Goal: Task Accomplishment & Management: Complete application form

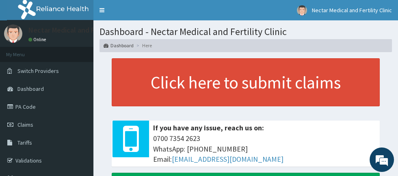
click at [44, 111] on link "PA Code" at bounding box center [47, 107] width 94 height 18
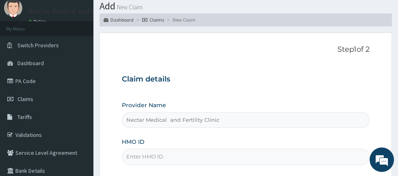
scroll to position [80, 0]
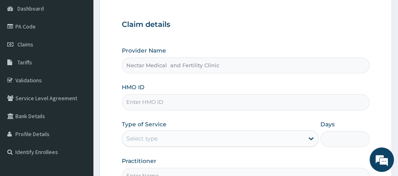
click at [187, 104] on input "HMO ID" at bounding box center [246, 102] width 248 height 16
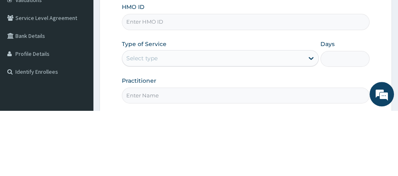
scroll to position [0, 0]
type input "SFL/10361/B"
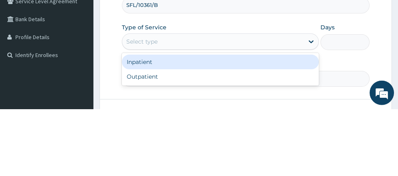
scroll to position [111, 0]
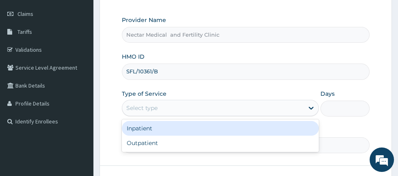
click at [197, 144] on div "Outpatient" at bounding box center [220, 142] width 197 height 15
type input "1"
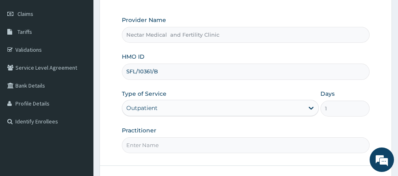
click at [179, 144] on input "Practitioner" at bounding box center [246, 145] width 248 height 16
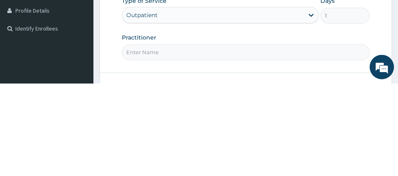
scroll to position [111, 0]
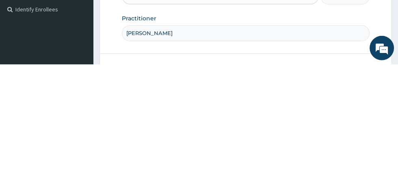
type input "[PERSON_NAME]"
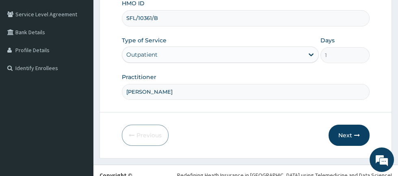
scroll to position [177, 0]
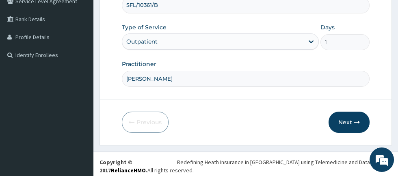
click at [351, 123] on button "Next" at bounding box center [349, 121] width 41 height 21
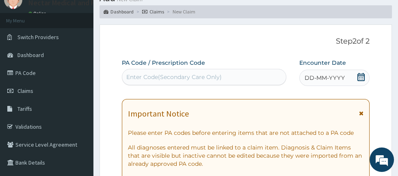
scroll to position [0, 0]
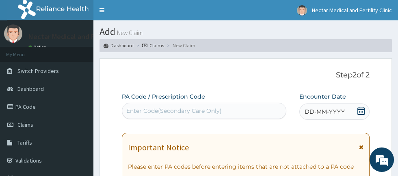
click at [361, 146] on icon at bounding box center [361, 147] width 4 height 6
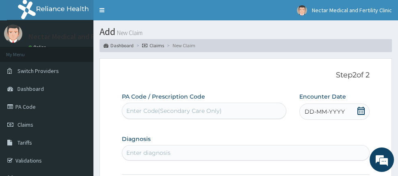
click at [361, 118] on div "DD-MM-YYYY" at bounding box center [335, 111] width 70 height 16
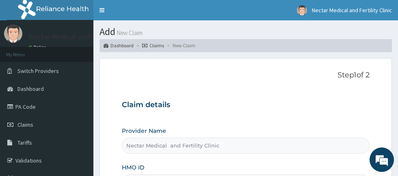
scroll to position [93, 0]
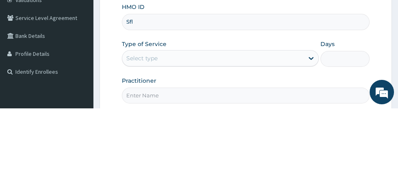
type input "SFL/10361/B"
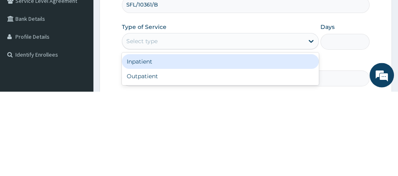
scroll to position [93, 0]
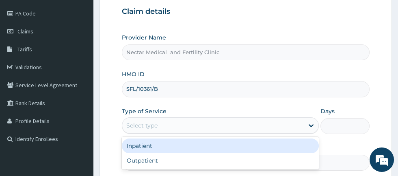
click at [192, 147] on div "Inpatient" at bounding box center [220, 145] width 197 height 15
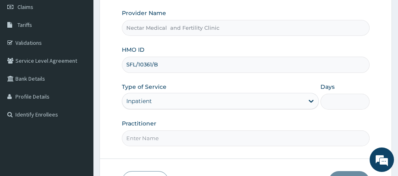
scroll to position [0, 0]
click at [169, 140] on input "Practitioner" at bounding box center [246, 138] width 248 height 16
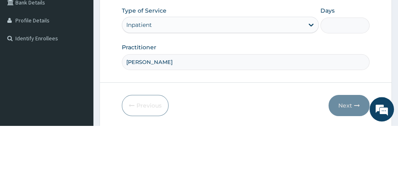
scroll to position [143, 0]
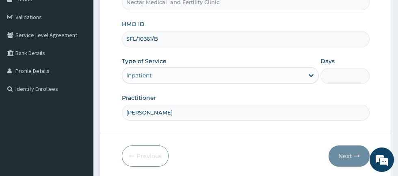
type input "[PERSON_NAME]"
click at [349, 75] on input "Days" at bounding box center [345, 76] width 49 height 16
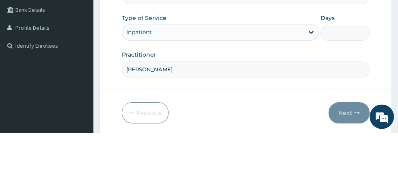
type input "5"
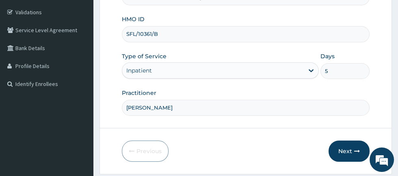
scroll to position [149, 0]
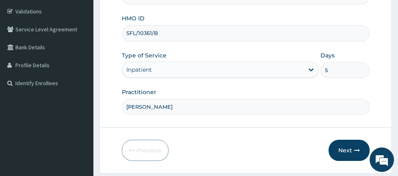
click at [351, 71] on input "5" at bounding box center [345, 70] width 49 height 16
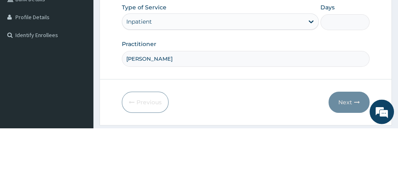
type input "2"
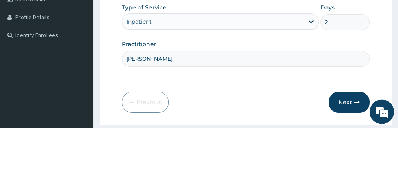
scroll to position [149, 0]
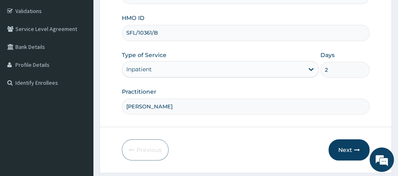
click at [342, 150] on button "Next" at bounding box center [349, 149] width 41 height 21
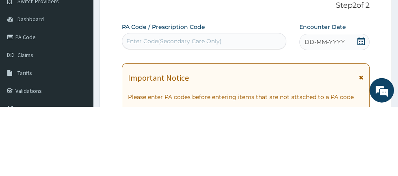
scroll to position [1, 0]
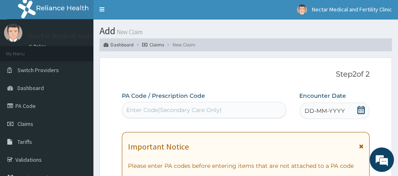
click at [45, 106] on link "PA Code" at bounding box center [47, 106] width 94 height 18
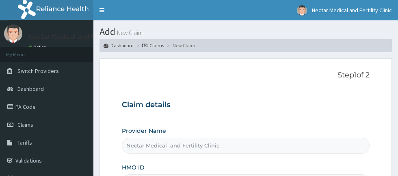
scroll to position [72, 0]
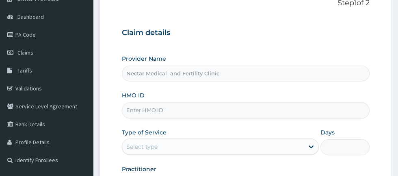
click at [172, 113] on input "HMO ID" at bounding box center [246, 110] width 248 height 16
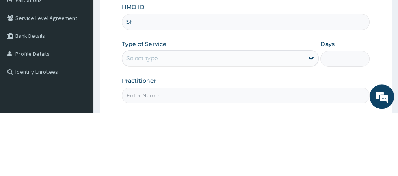
scroll to position [0, 0]
type input "SFL/10361/B"
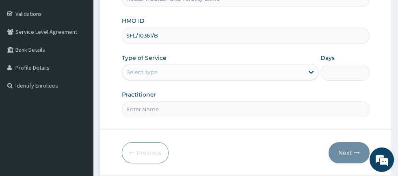
scroll to position [150, 0]
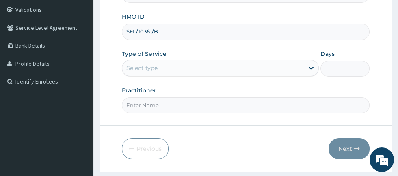
click at [345, 70] on input "Days" at bounding box center [345, 69] width 49 height 16
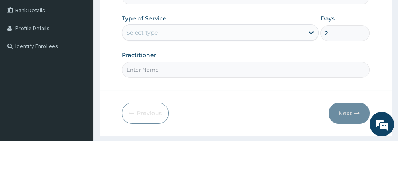
scroll to position [151, 0]
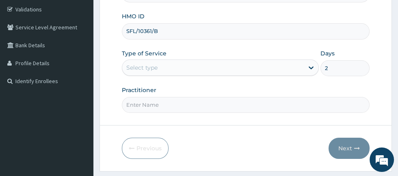
type input "2"
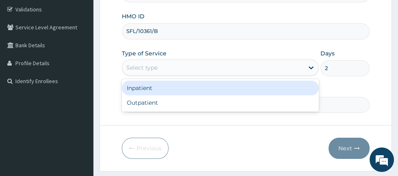
click at [243, 90] on div "Inpatient" at bounding box center [220, 88] width 197 height 15
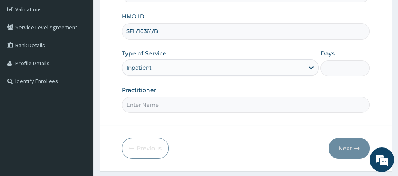
click at [198, 106] on input "Practitioner" at bounding box center [246, 105] width 248 height 16
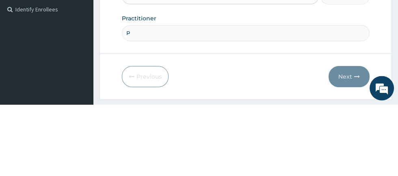
scroll to position [151, 0]
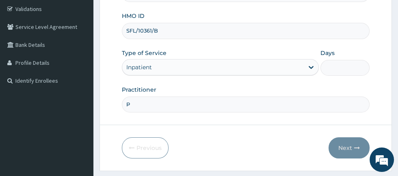
click at [191, 106] on input "P" at bounding box center [246, 104] width 248 height 16
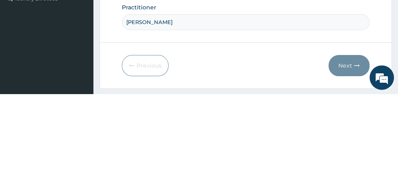
scroll to position [152, 0]
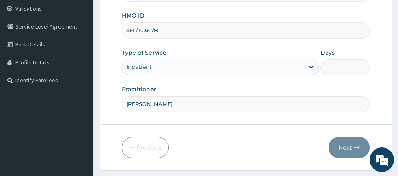
type input "[PERSON_NAME]"
click at [348, 68] on input "Days" at bounding box center [345, 67] width 49 height 16
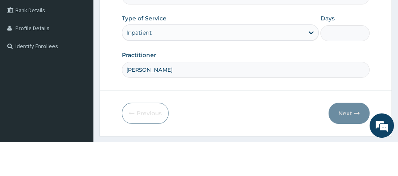
type input "2"
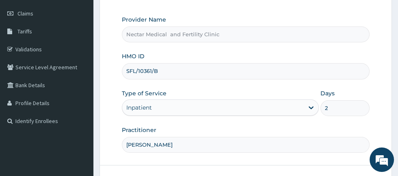
scroll to position [148, 0]
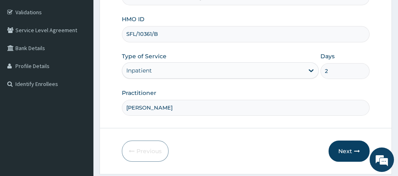
click at [346, 147] on button "Next" at bounding box center [349, 150] width 41 height 21
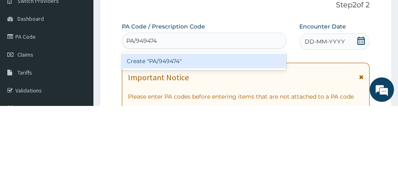
scroll to position [0, 0]
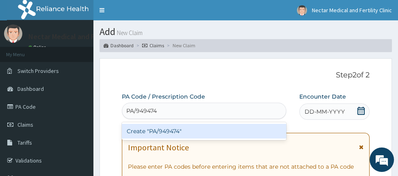
click at [234, 135] on div "Create "PA/949474"" at bounding box center [204, 131] width 165 height 15
type input "PA/949474"
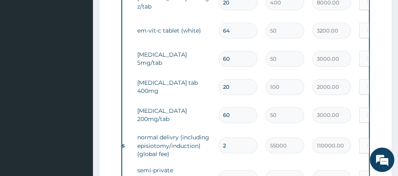
scroll to position [403, 0]
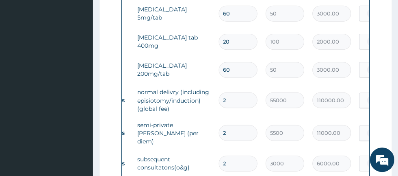
click at [239, 104] on input "2" at bounding box center [238, 100] width 39 height 16
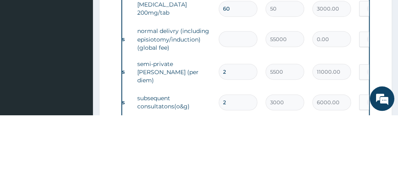
type input "0.00"
type input "1"
type input "55000.00"
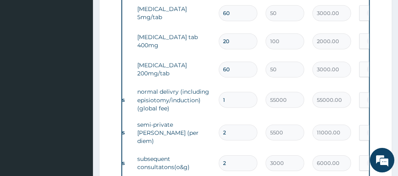
type input "1"
click at [249, 74] on input "60" at bounding box center [238, 69] width 39 height 16
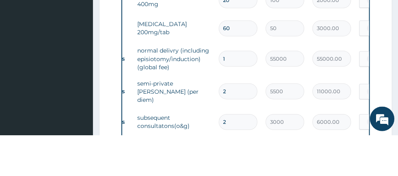
type input "6"
type input "300.00"
type input "0.00"
type input "3"
type input "150.00"
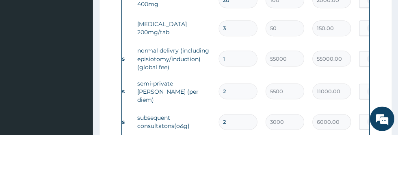
type input "30"
type input "1500.00"
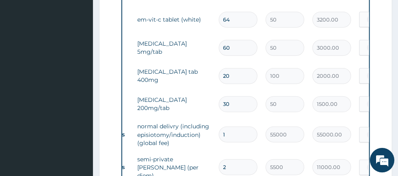
scroll to position [357, 0]
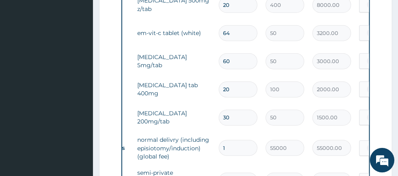
type input "30"
click at [241, 63] on input "60" at bounding box center [238, 61] width 39 height 16
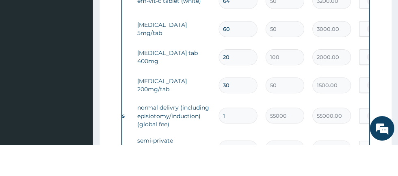
type input "6"
type input "300.00"
type input "0.00"
type input "3"
type input "150.00"
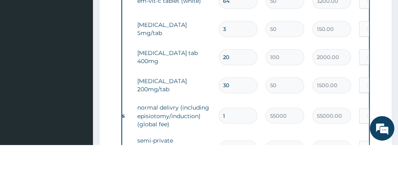
type input "30"
type input "1500.00"
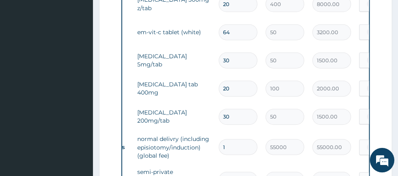
scroll to position [330, 0]
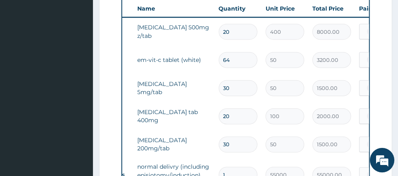
type input "30"
click at [244, 62] on input "64" at bounding box center [238, 60] width 39 height 16
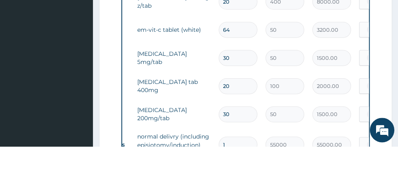
type input "6"
type input "300.00"
type input "0.00"
type input "3"
type input "150.00"
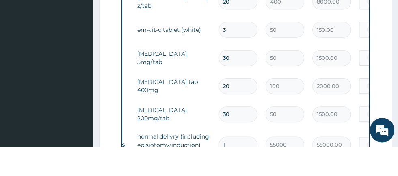
type input "32"
type input "1600.00"
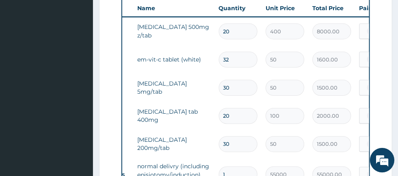
type input "32"
click at [243, 32] on input "20" at bounding box center [238, 31] width 39 height 16
type input "2"
type input "800.00"
type input "0.00"
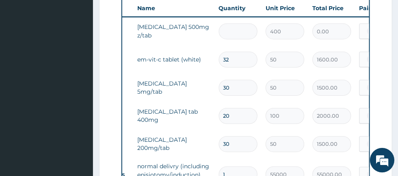
type input "1"
type input "400.00"
type input "14"
type input "5600.00"
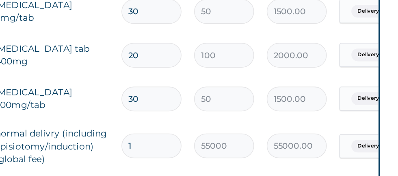
scroll to position [0, 55]
type input "14"
click at [223, 67] on input "30" at bounding box center [223, 64] width 39 height 16
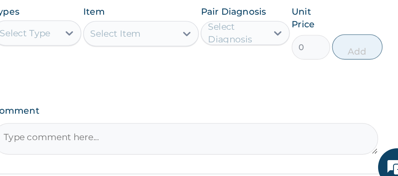
scroll to position [589, 0]
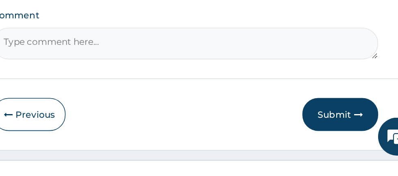
click at [345, 146] on button "Submit" at bounding box center [345, 145] width 49 height 21
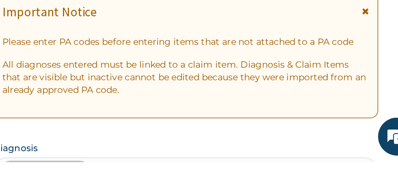
scroll to position [599, 0]
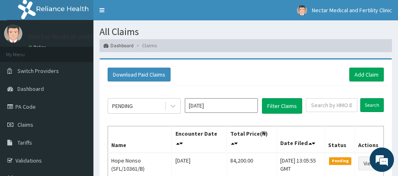
click at [217, 73] on div "Download Paid Claims Add Claim" at bounding box center [246, 75] width 277 height 14
click at [36, 93] on link "Dashboard" at bounding box center [47, 89] width 94 height 18
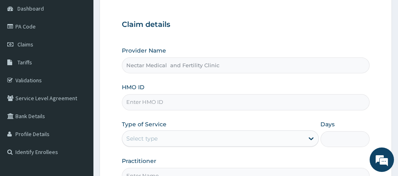
click at [170, 105] on input "HMO ID" at bounding box center [246, 102] width 248 height 16
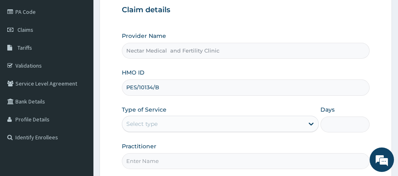
click at [190, 90] on input "PES/10134/B" at bounding box center [246, 87] width 248 height 16
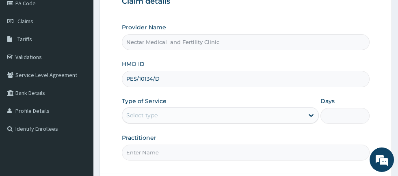
scroll to position [128, 0]
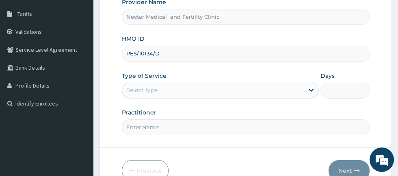
type input "PES/10134/D"
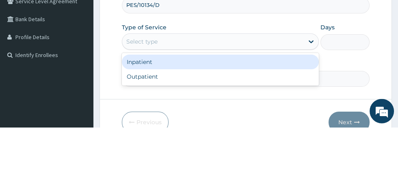
scroll to position [129, 0]
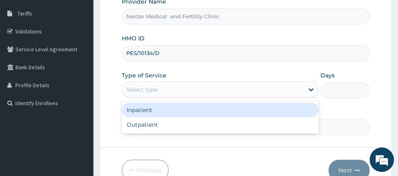
click at [198, 109] on div "Inpatient" at bounding box center [220, 109] width 197 height 15
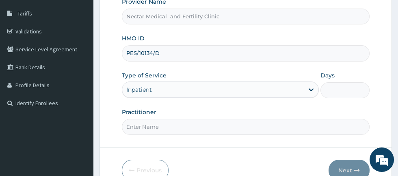
click at [344, 91] on input "Days" at bounding box center [345, 90] width 49 height 16
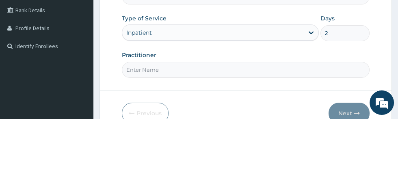
scroll to position [129, 0]
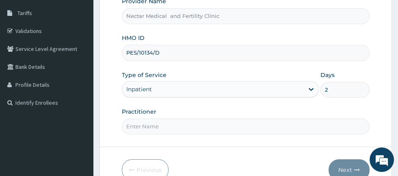
type input "2"
click at [172, 127] on input "Practitioner" at bounding box center [246, 126] width 248 height 16
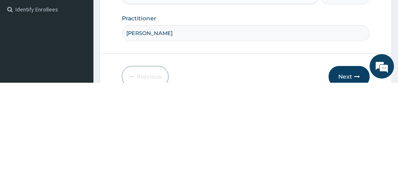
type input "Prof oriji"
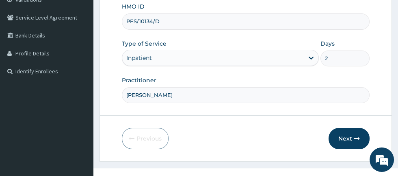
scroll to position [165, 0]
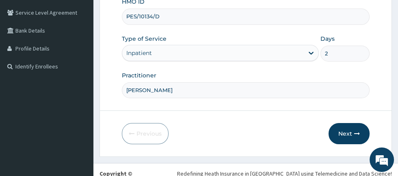
click at [346, 131] on button "Next" at bounding box center [349, 133] width 41 height 21
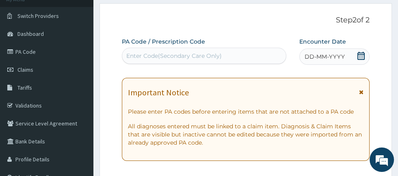
scroll to position [57, 0]
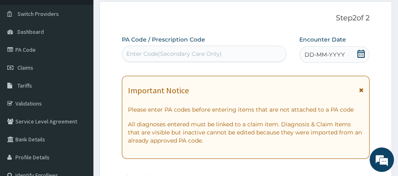
click at [360, 94] on span at bounding box center [361, 92] width 4 height 13
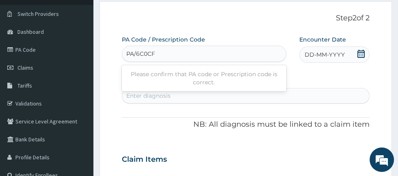
scroll to position [0, 0]
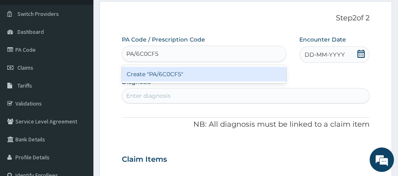
click at [203, 74] on div "Create "PA/6C0CF5"" at bounding box center [204, 74] width 165 height 15
type input "PA/6C0CF5"
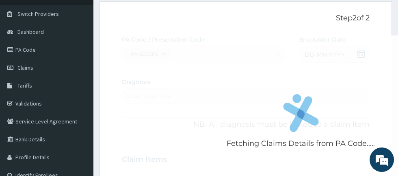
click at [181, 45] on div "Fetching Claims Details from PA Code....." at bounding box center [301, 123] width 359 height 176
click at [222, 86] on div "Fetching Claims Details from PA Code....." at bounding box center [301, 123] width 359 height 176
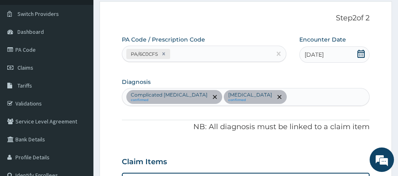
scroll to position [531, 0]
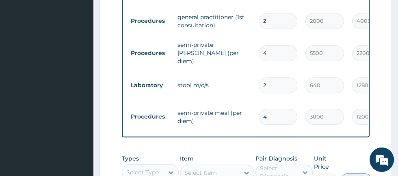
click at [281, 109] on input "4" at bounding box center [278, 117] width 39 height 16
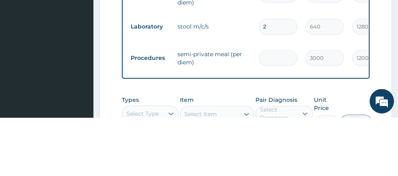
type input "0.00"
type input "2"
type input "6000.00"
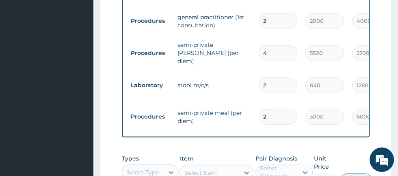
type input "2"
click at [276, 77] on input "2" at bounding box center [278, 85] width 39 height 16
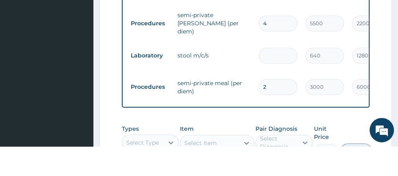
type input "0.00"
type input "1"
type input "640.00"
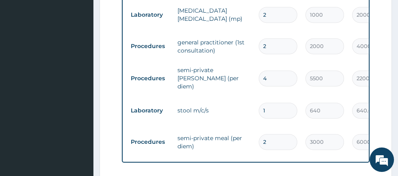
scroll to position [492, 0]
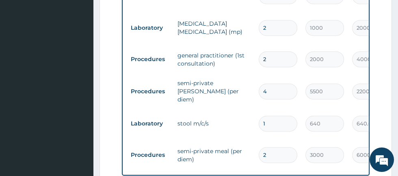
type input "1"
click at [272, 83] on input "4" at bounding box center [278, 91] width 39 height 16
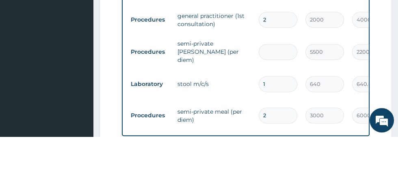
type input "0.00"
type input "2"
type input "11000.00"
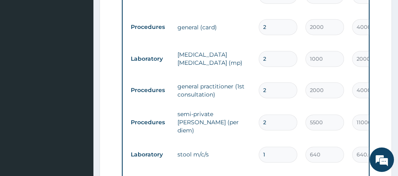
scroll to position [460, 0]
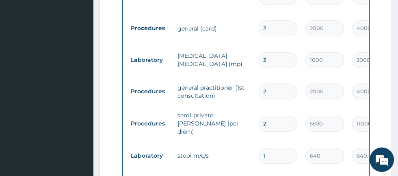
type input "2"
click at [270, 52] on input "2" at bounding box center [278, 60] width 39 height 16
type input "0.00"
type input "1"
type input "1000.00"
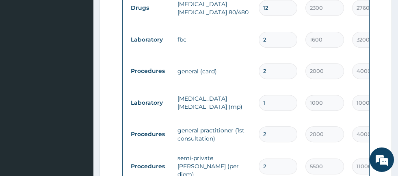
scroll to position [414, 0]
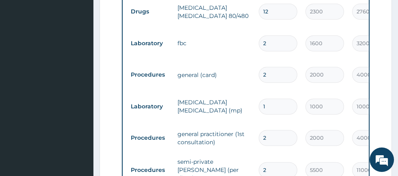
type input "1"
click at [271, 67] on input "2" at bounding box center [278, 75] width 39 height 16
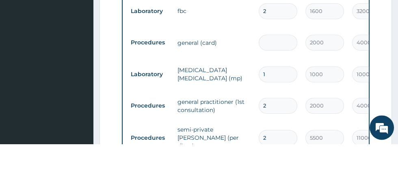
type input "0.00"
type input "1"
type input "2000.00"
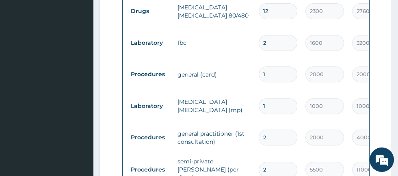
scroll to position [375, 0]
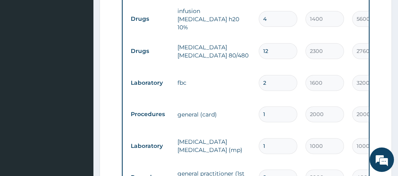
type input "1"
click at [272, 75] on input "2" at bounding box center [278, 83] width 39 height 16
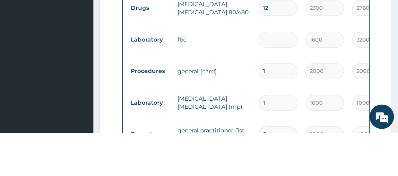
type input "0.00"
type input "1"
type input "1600.00"
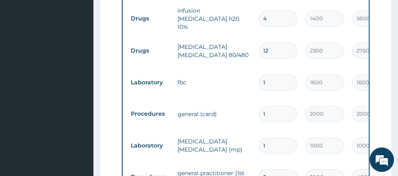
type input "1"
click at [273, 44] on input "12" at bounding box center [278, 51] width 39 height 16
type input "1"
type input "2300.00"
type input "0.00"
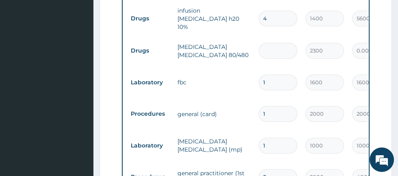
type input "6"
type input "13800.00"
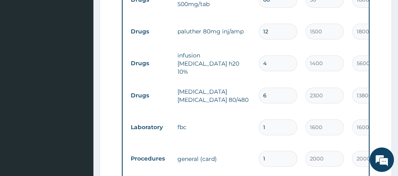
scroll to position [328, 0]
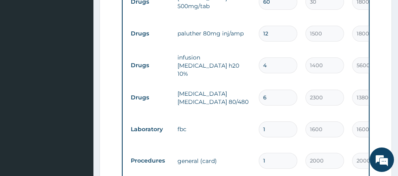
type input "6"
click at [273, 60] on input "4" at bounding box center [278, 65] width 39 height 16
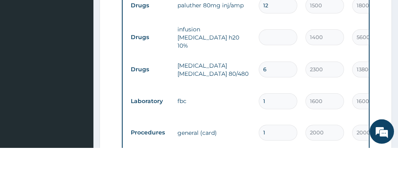
type input "0.00"
type input "2"
type input "2800.00"
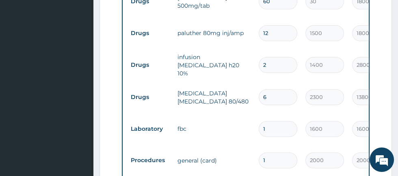
scroll to position [302, 0]
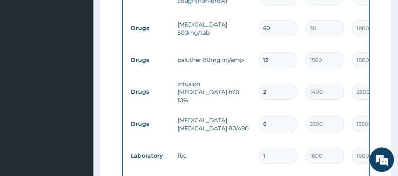
type input "2"
click at [276, 54] on input "12" at bounding box center [278, 60] width 39 height 16
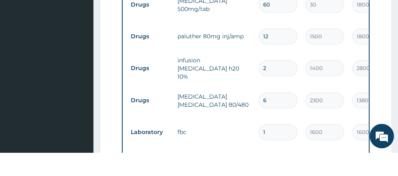
type input "1"
type input "1500.00"
type input "0.00"
type input "6"
type input "9000.00"
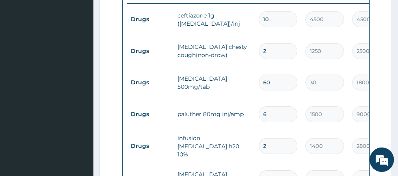
scroll to position [246, 0]
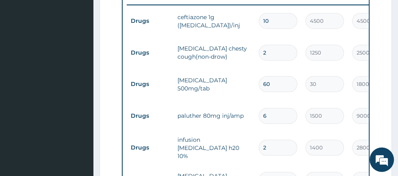
type input "6"
click at [280, 80] on input "60" at bounding box center [278, 84] width 39 height 16
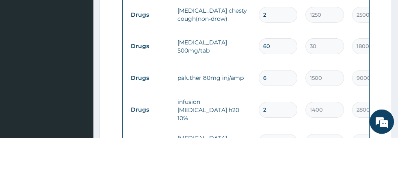
type input "6"
type input "180.00"
type input "0.00"
type input "3"
type input "90.00"
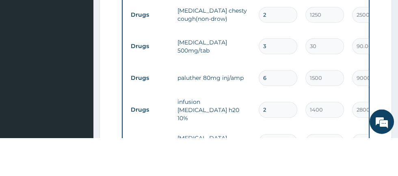
type input "30"
type input "900.00"
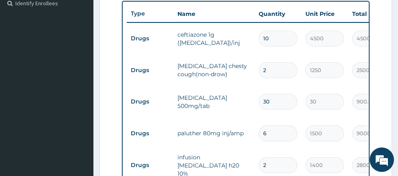
scroll to position [186, 0]
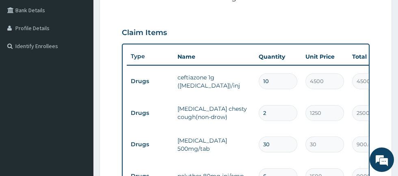
type input "30"
click at [273, 112] on input "2" at bounding box center [278, 113] width 39 height 16
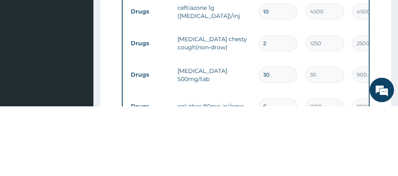
scroll to position [186, 0]
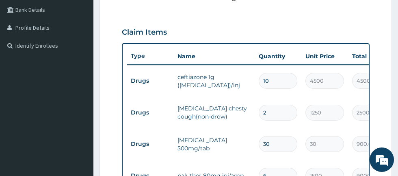
click at [275, 83] on input "10" at bounding box center [278, 81] width 39 height 16
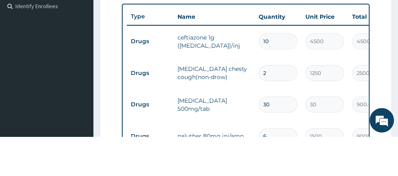
type input "1"
type input "4500.00"
type input "0.00"
type input "5"
type input "22500.00"
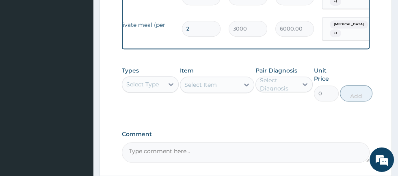
scroll to position [619, 0]
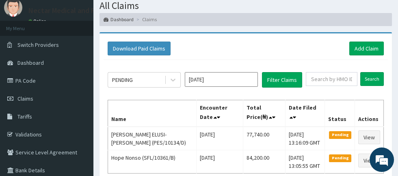
click at [231, 41] on div "Download Paid Claims Add Claim" at bounding box center [246, 48] width 277 height 14
click at [227, 49] on div "Download Paid Claims Add Claim" at bounding box center [246, 48] width 277 height 14
